Goal: Task Accomplishment & Management: Complete application form

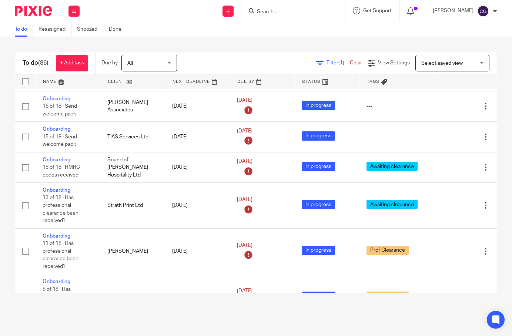
scroll to position [0, 0]
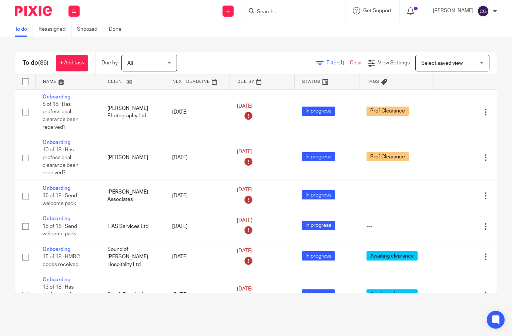
click at [304, 13] on input "Search" at bounding box center [289, 12] width 67 height 7
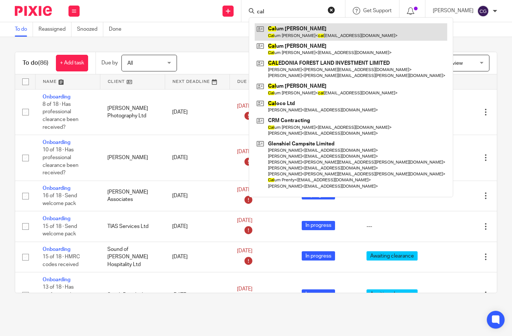
type input "cal"
click at [355, 36] on link at bounding box center [351, 31] width 192 height 17
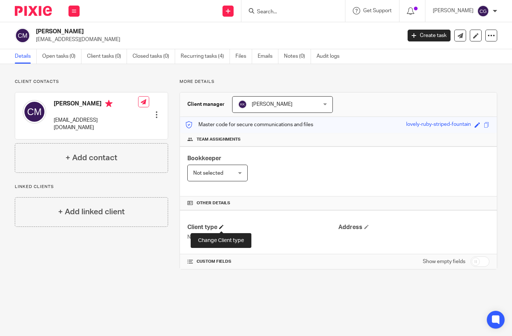
click at [220, 229] on span at bounding box center [221, 227] width 4 height 4
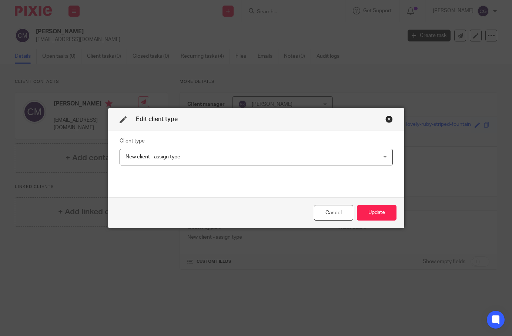
click at [269, 157] on span "New client - assign type" at bounding box center [232, 157] width 214 height 16
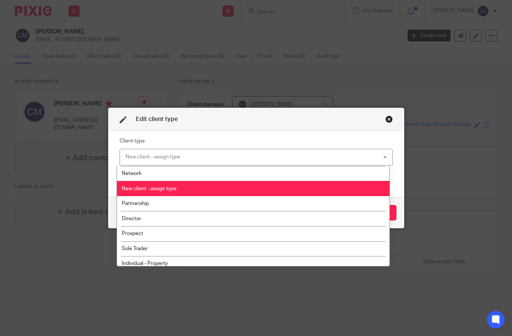
scroll to position [46, 0]
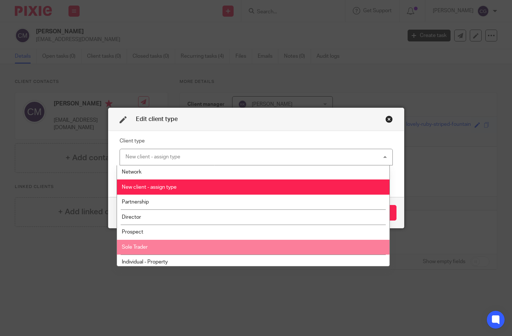
click at [244, 249] on li "Sole Trader" at bounding box center [253, 247] width 272 height 15
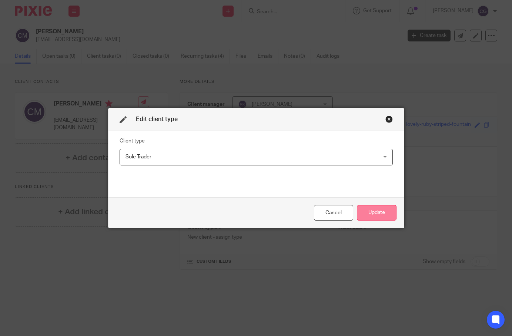
click at [363, 218] on button "Update" at bounding box center [377, 213] width 40 height 16
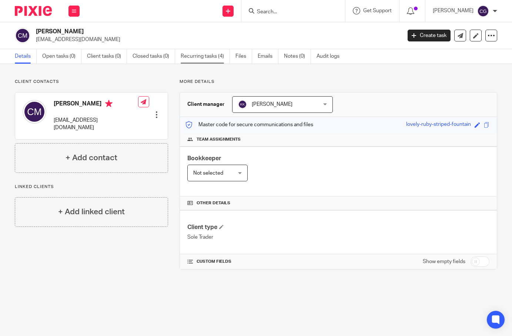
click at [195, 58] on link "Recurring tasks (4)" at bounding box center [205, 56] width 49 height 14
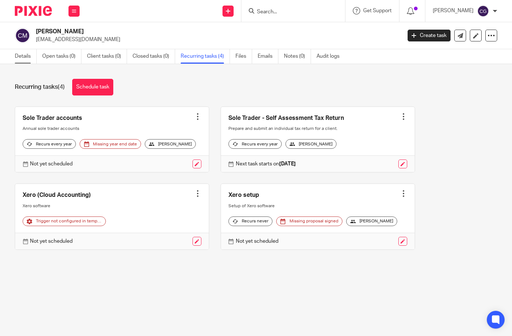
click at [16, 59] on link "Details" at bounding box center [26, 56] width 22 height 14
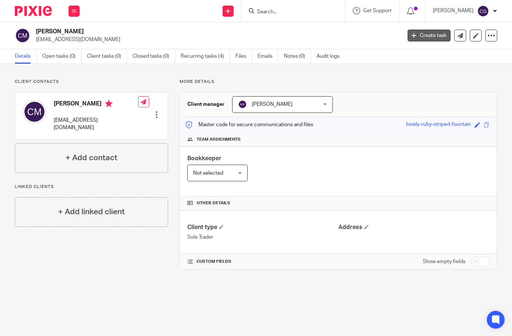
click at [422, 39] on link "Create task" at bounding box center [428, 36] width 43 height 12
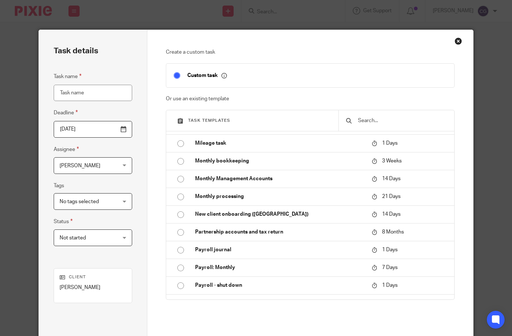
scroll to position [655, 0]
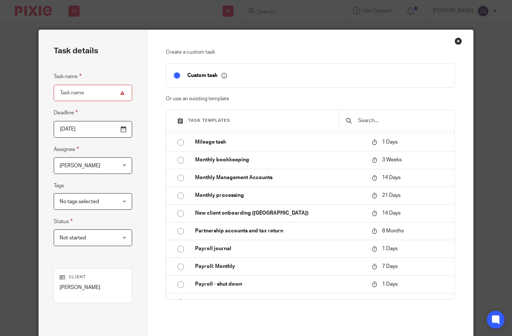
click at [454, 41] on div "Close this dialog window" at bounding box center [457, 40] width 7 height 7
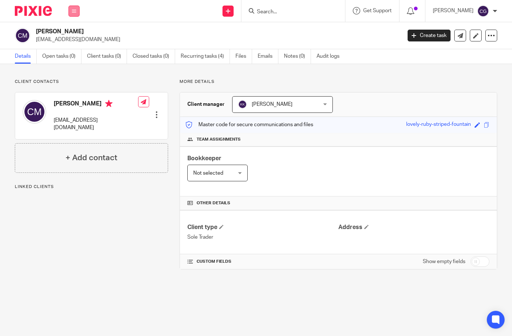
click at [75, 8] on button at bounding box center [73, 11] width 11 height 11
click at [72, 37] on link "Work" at bounding box center [70, 34] width 12 height 5
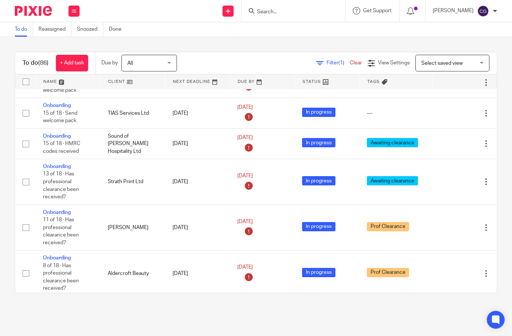
scroll to position [119, 0]
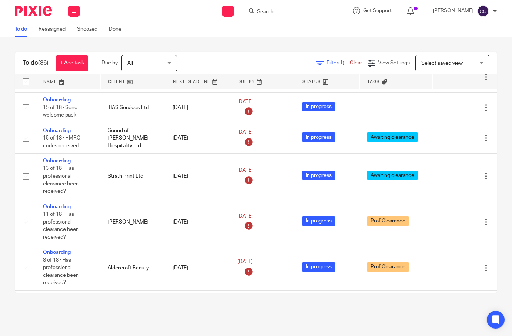
click at [304, 6] on div at bounding box center [293, 11] width 104 height 22
click at [301, 9] on input "Search" at bounding box center [289, 12] width 67 height 7
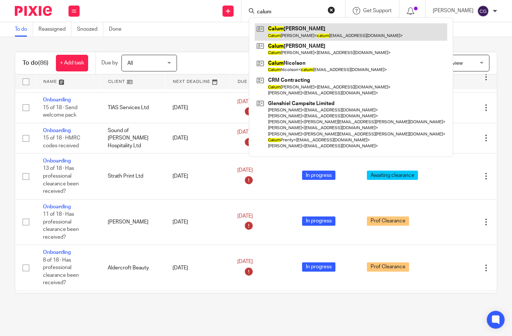
type input "calum"
click at [356, 34] on link at bounding box center [351, 31] width 192 height 17
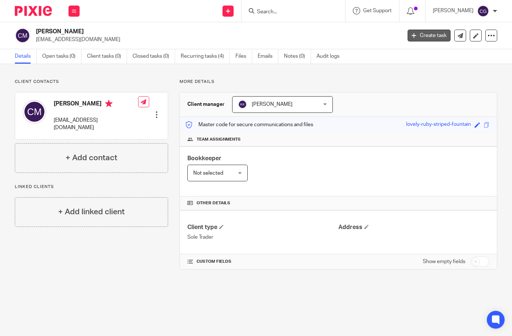
click at [418, 40] on link "Create task" at bounding box center [428, 36] width 43 height 12
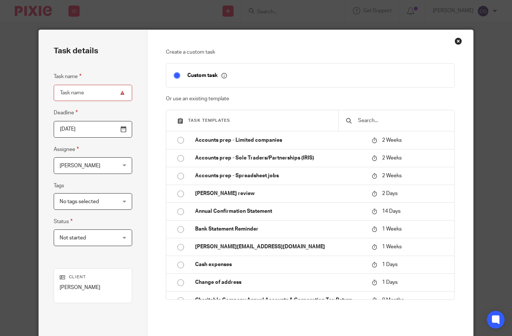
drag, startPoint x: 369, startPoint y: 124, endPoint x: 364, endPoint y: 124, distance: 4.1
click at [369, 124] on input "text" at bounding box center [402, 121] width 90 height 8
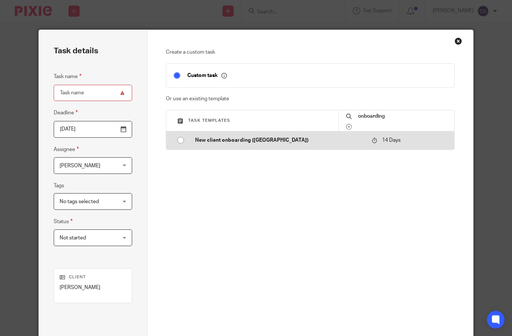
type input "onboarding"
click at [175, 142] on input "radio" at bounding box center [181, 140] width 14 height 14
type input "[DATE]"
type input "New client onboarding ([GEOGRAPHIC_DATA])"
checkbox input "false"
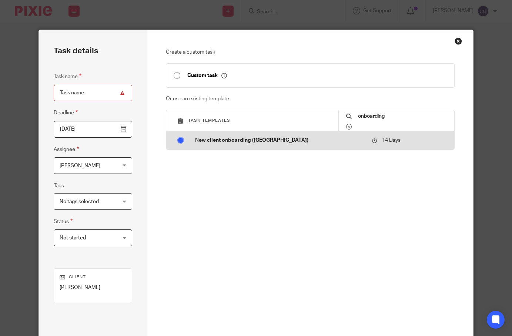
radio input "false"
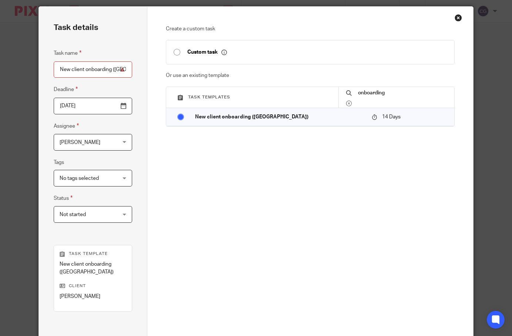
scroll to position [101, 0]
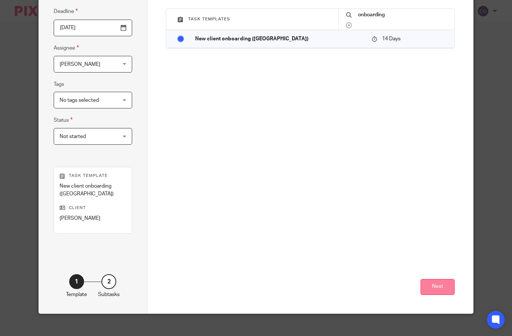
click at [429, 279] on button "Next" at bounding box center [437, 287] width 34 height 16
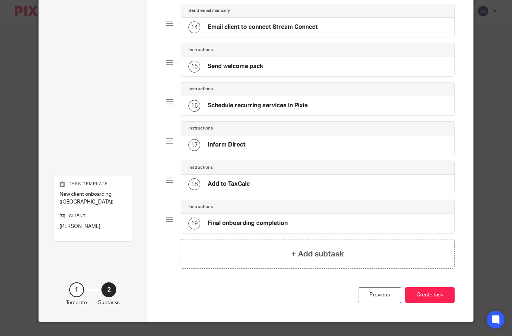
scroll to position [590, 0]
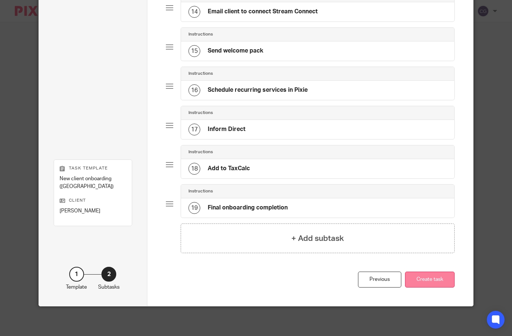
click at [422, 282] on button "Create task" at bounding box center [430, 280] width 50 height 16
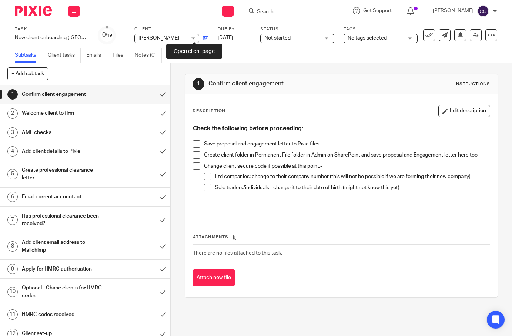
click at [203, 40] on icon at bounding box center [206, 39] width 6 height 6
drag, startPoint x: 196, startPoint y: 144, endPoint x: 195, endPoint y: 162, distance: 17.4
click at [196, 144] on span at bounding box center [196, 143] width 7 height 7
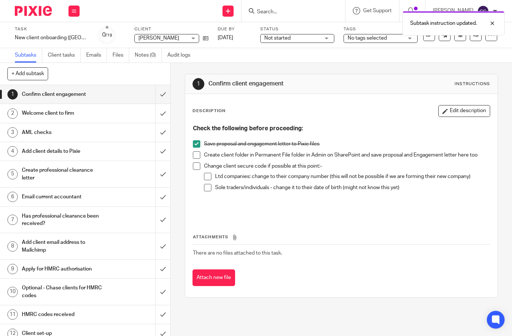
click at [196, 154] on span at bounding box center [196, 154] width 7 height 7
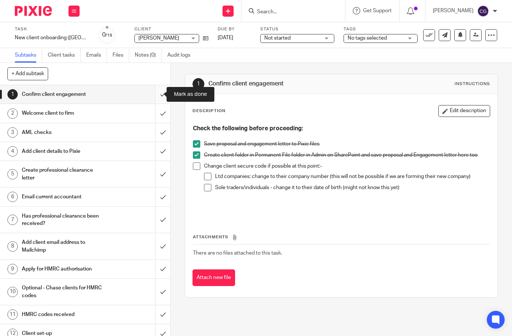
click at [155, 96] on input "submit" at bounding box center [85, 94] width 170 height 19
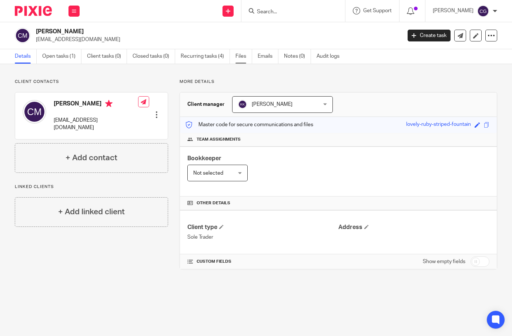
click at [246, 56] on link "Files" at bounding box center [243, 56] width 17 height 14
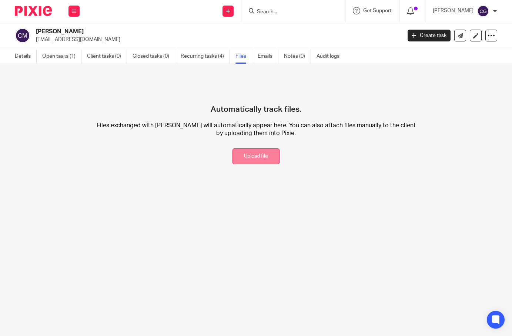
click at [260, 155] on button "Upload file" at bounding box center [255, 156] width 47 height 16
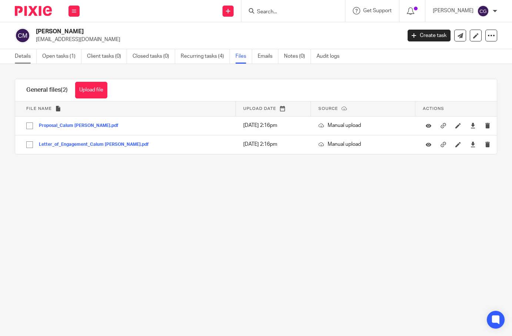
click at [24, 59] on link "Details" at bounding box center [26, 56] width 22 height 14
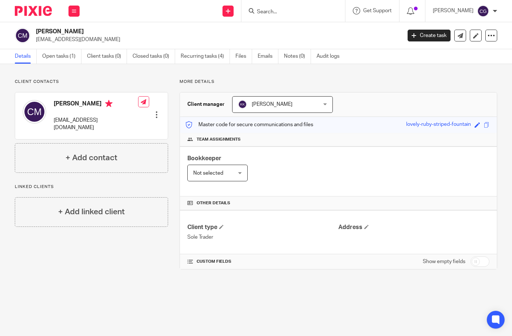
click at [470, 261] on input "checkbox" at bounding box center [479, 261] width 19 height 10
checkbox input "true"
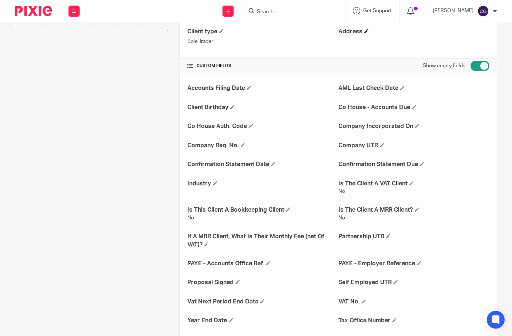
scroll to position [230, 0]
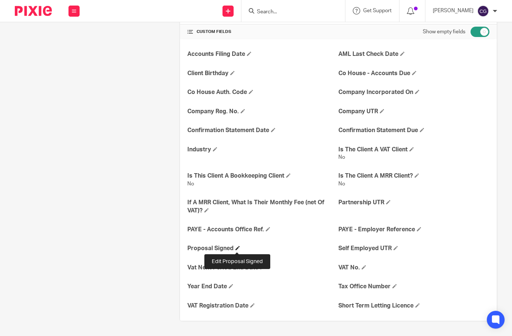
click at [236, 248] on span at bounding box center [237, 248] width 4 height 4
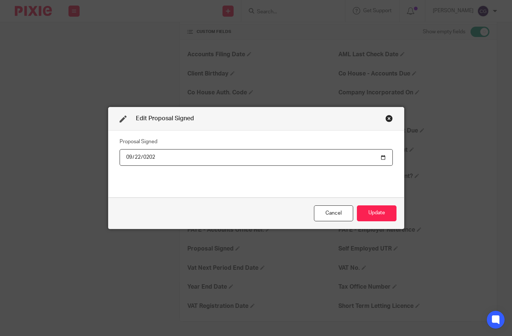
type input "[DATE]"
click at [386, 214] on button "Update" at bounding box center [377, 213] width 40 height 16
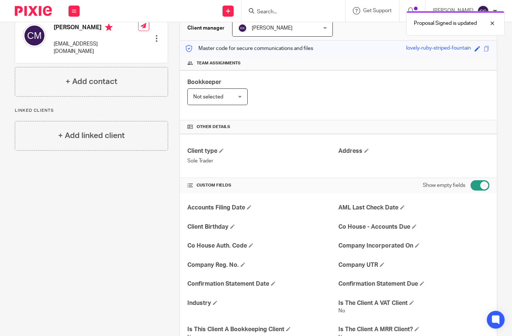
scroll to position [0, 0]
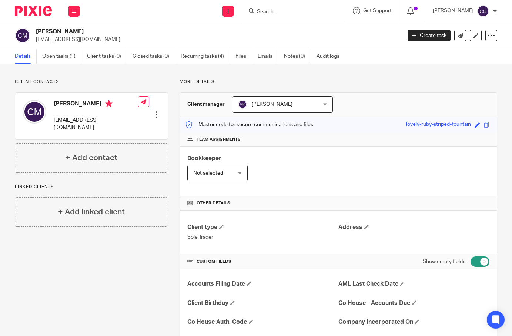
click at [85, 103] on h4 "[PERSON_NAME]" at bounding box center [96, 104] width 84 height 9
copy h4 "[PERSON_NAME]"
click at [75, 122] on p "[EMAIL_ADDRESS][DOMAIN_NAME]" at bounding box center [96, 124] width 84 height 15
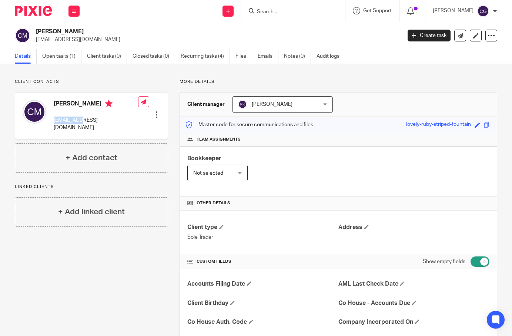
click at [75, 122] on p "[EMAIL_ADDRESS][DOMAIN_NAME]" at bounding box center [96, 124] width 84 height 15
copy div "[EMAIL_ADDRESS][DOMAIN_NAME]"
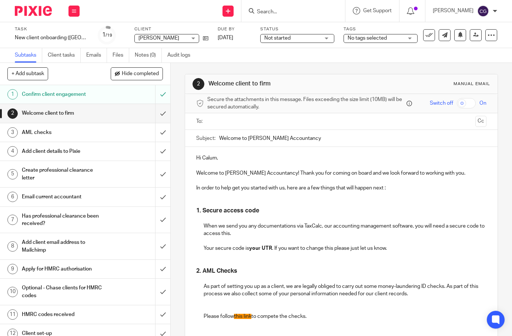
click at [217, 120] on input "text" at bounding box center [341, 121] width 262 height 9
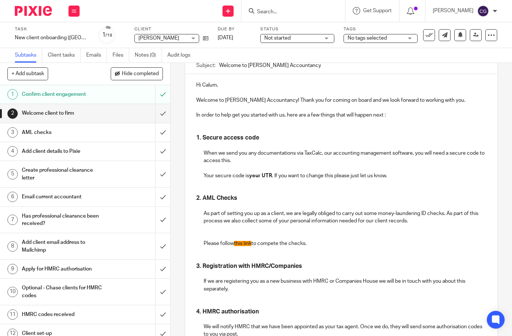
scroll to position [77, 0]
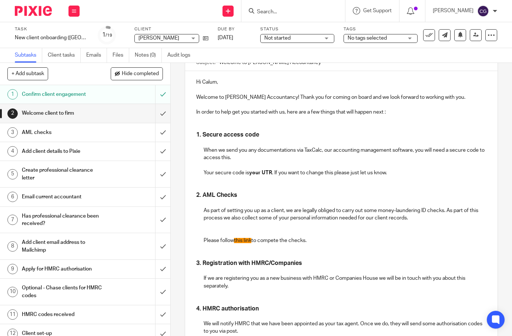
drag, startPoint x: 233, startPoint y: 242, endPoint x: 252, endPoint y: 243, distance: 18.2
click at [252, 243] on p "Please follow this link to compete the checks." at bounding box center [345, 240] width 282 height 7
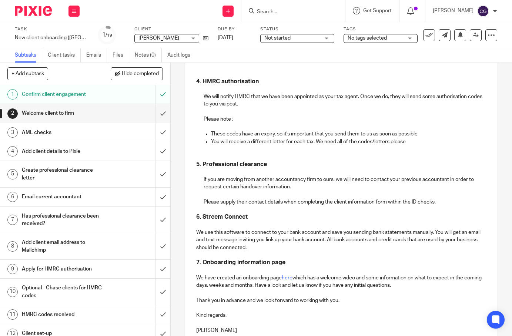
scroll to position [374, 0]
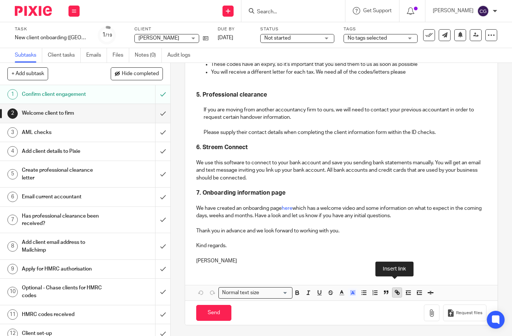
click at [396, 295] on icon "button" at bounding box center [397, 292] width 7 height 7
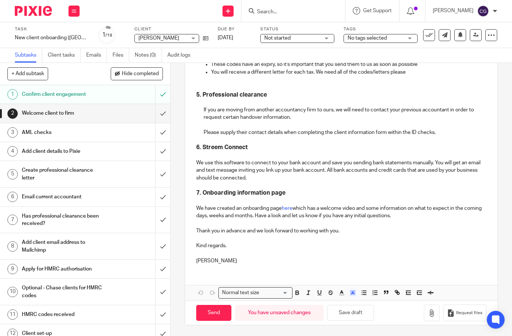
scroll to position [155, 0]
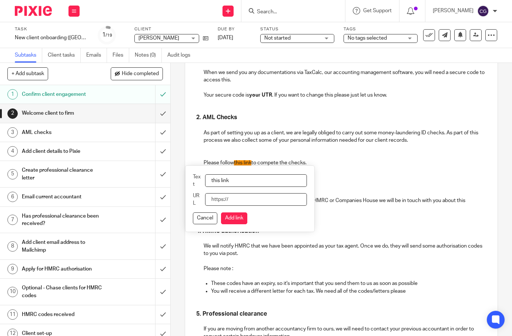
click at [214, 199] on input "URL" at bounding box center [256, 199] width 102 height 13
paste input "[URL][DOMAIN_NAME]"
type input "[URL][DOMAIN_NAME]"
click at [238, 224] on button "Add link" at bounding box center [234, 218] width 26 height 12
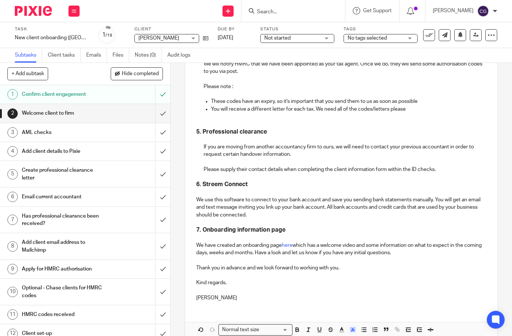
scroll to position [374, 0]
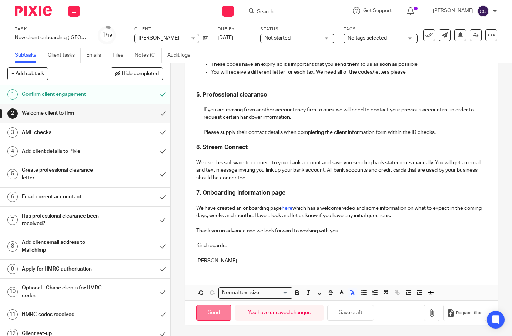
click at [212, 313] on input "Send" at bounding box center [213, 313] width 35 height 16
type input "Sent"
